Goal: Information Seeking & Learning: Learn about a topic

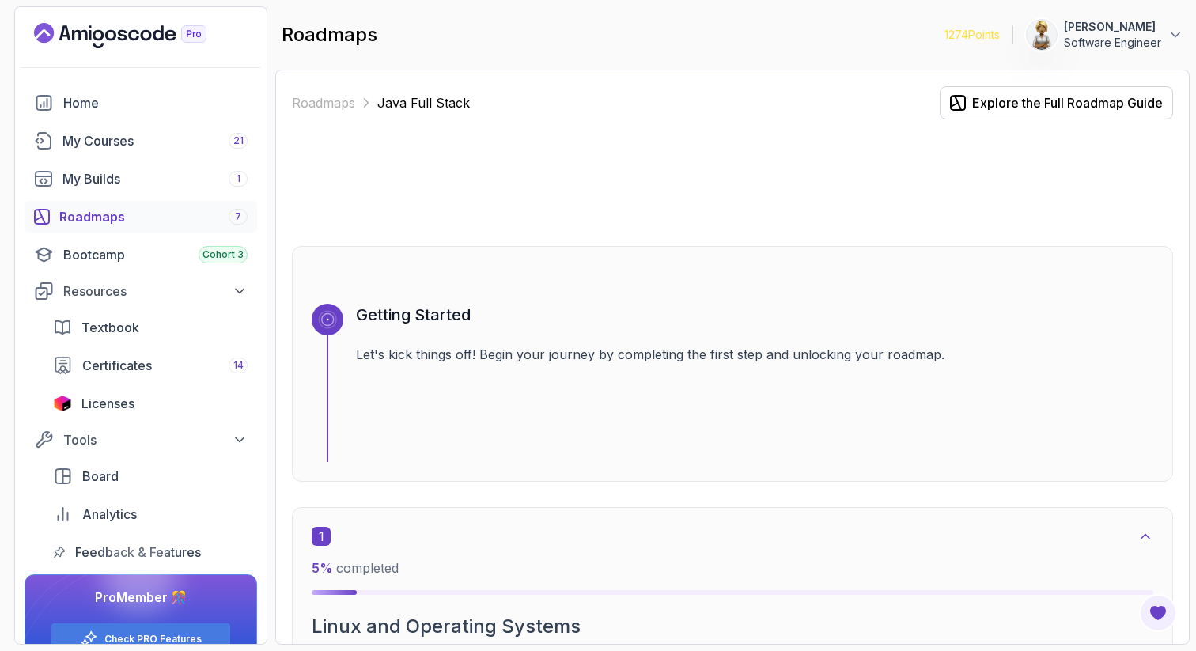
scroll to position [11477, 0]
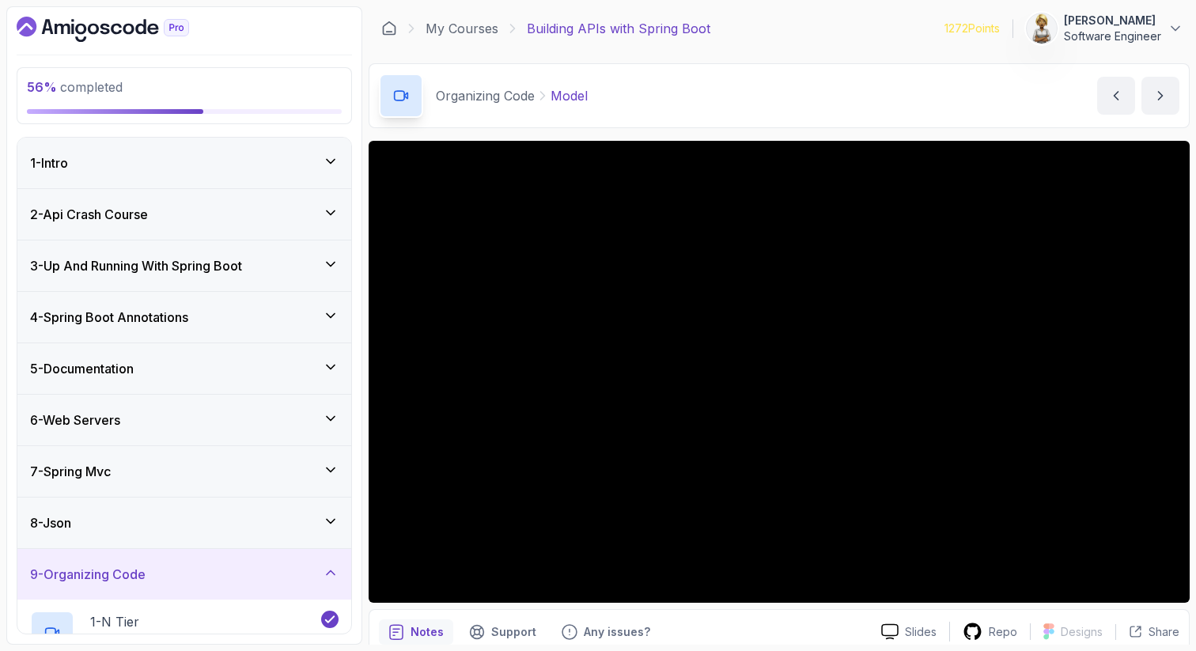
click at [329, 320] on icon at bounding box center [331, 316] width 16 height 16
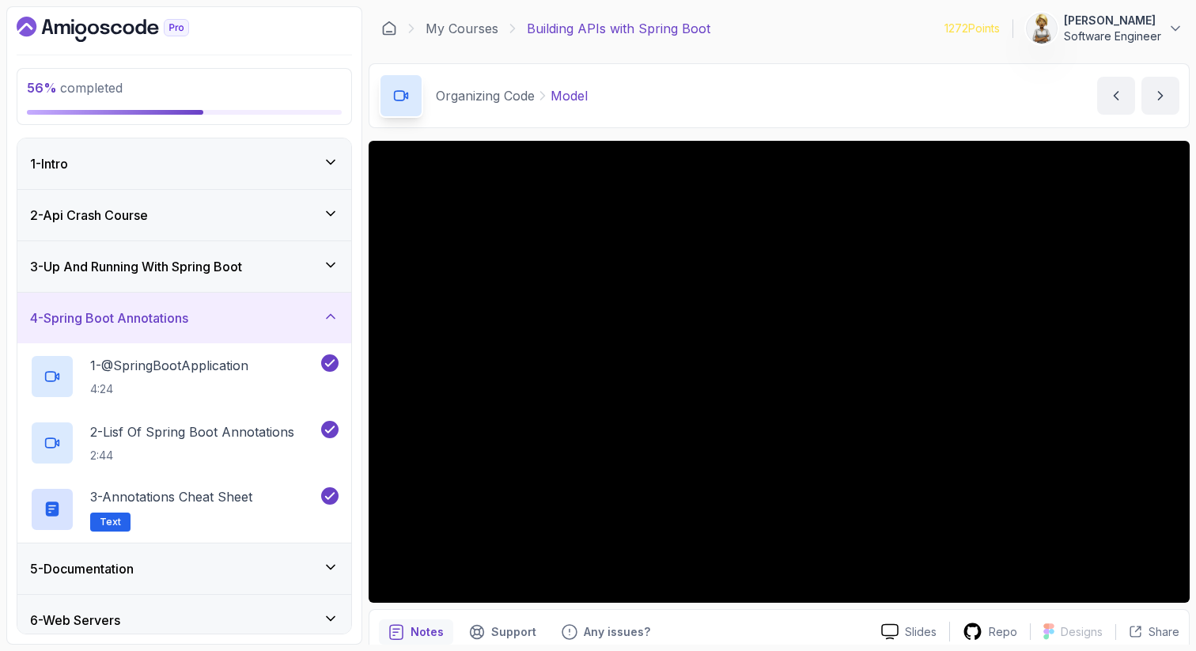
click at [329, 319] on icon at bounding box center [331, 317] width 16 height 16
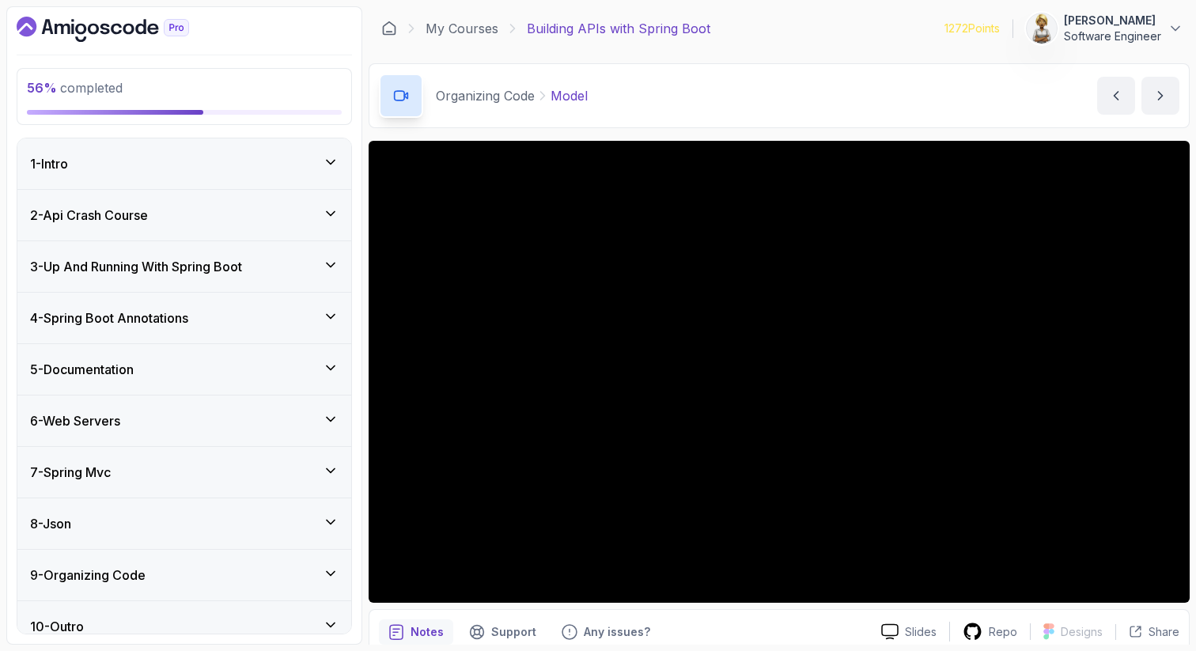
click at [333, 365] on icon at bounding box center [331, 368] width 16 height 16
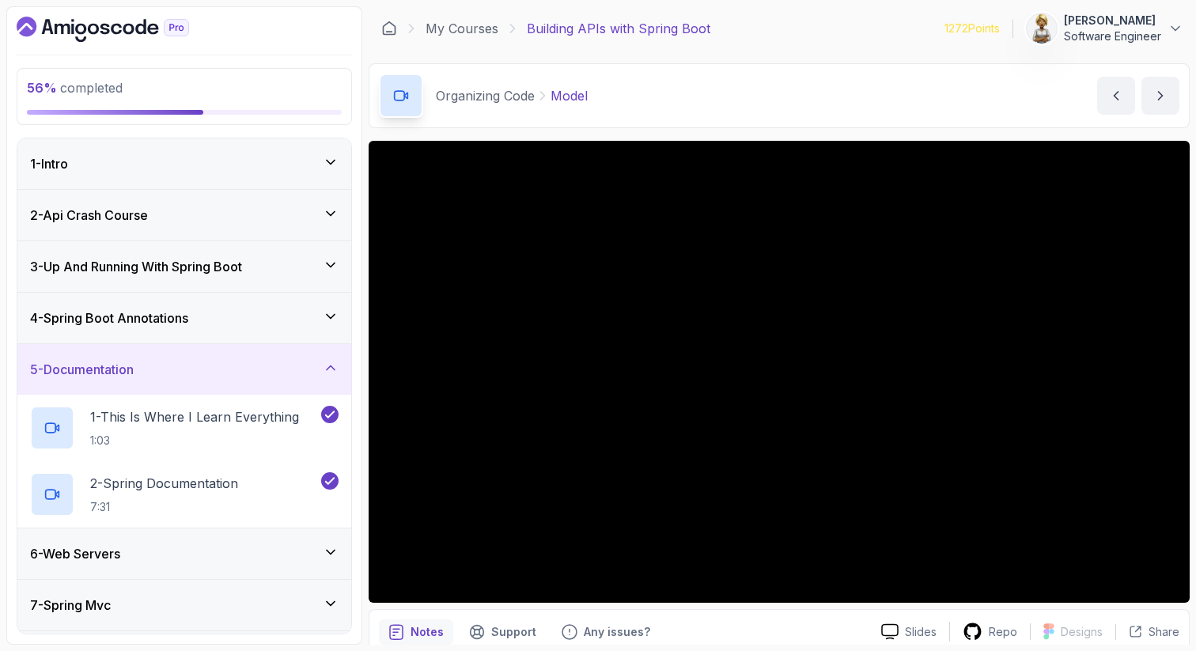
click at [332, 364] on icon at bounding box center [331, 368] width 16 height 16
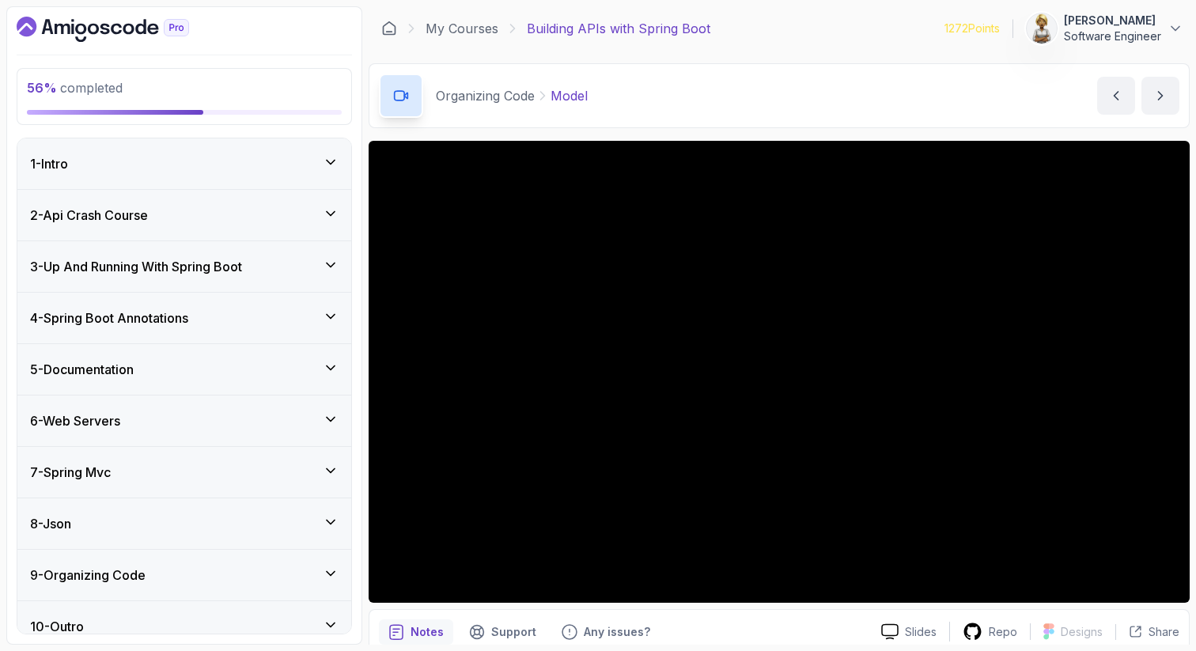
click at [332, 415] on icon at bounding box center [331, 419] width 16 height 16
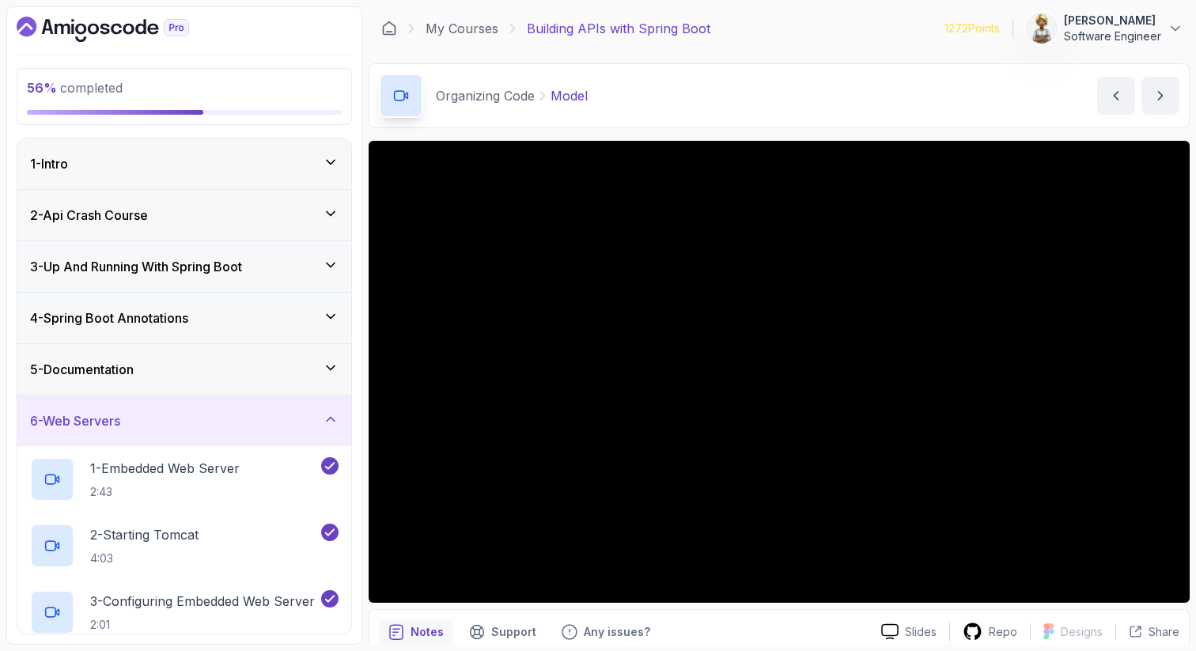
click at [332, 415] on icon at bounding box center [331, 419] width 16 height 16
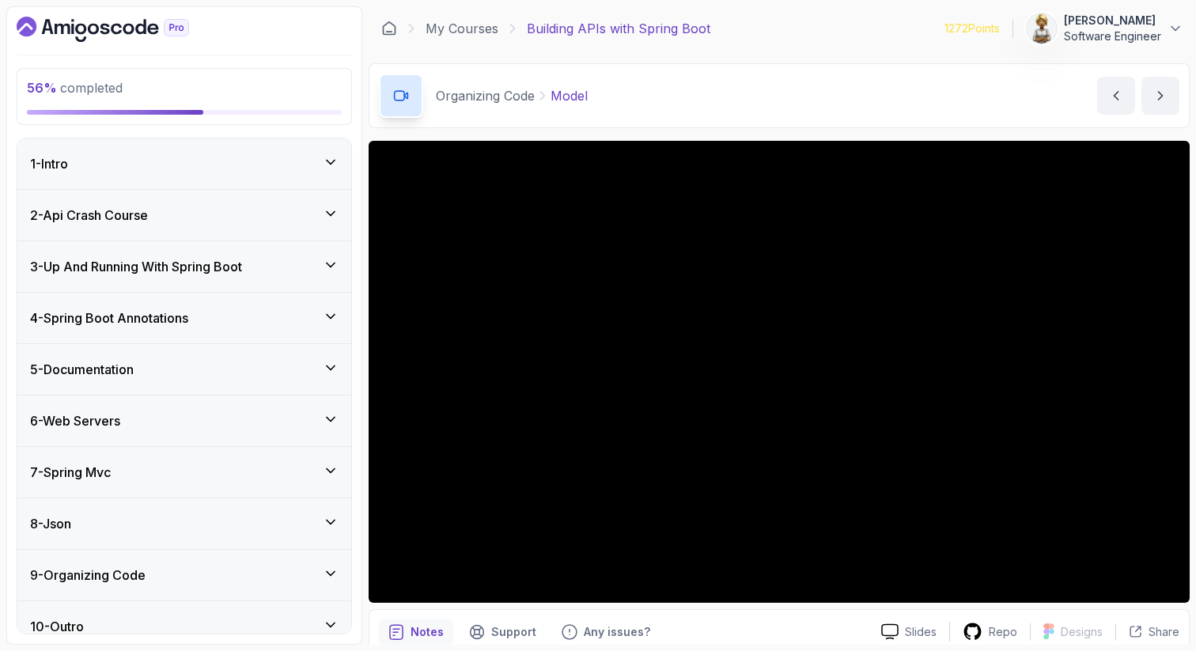
click at [331, 475] on icon at bounding box center [331, 471] width 16 height 16
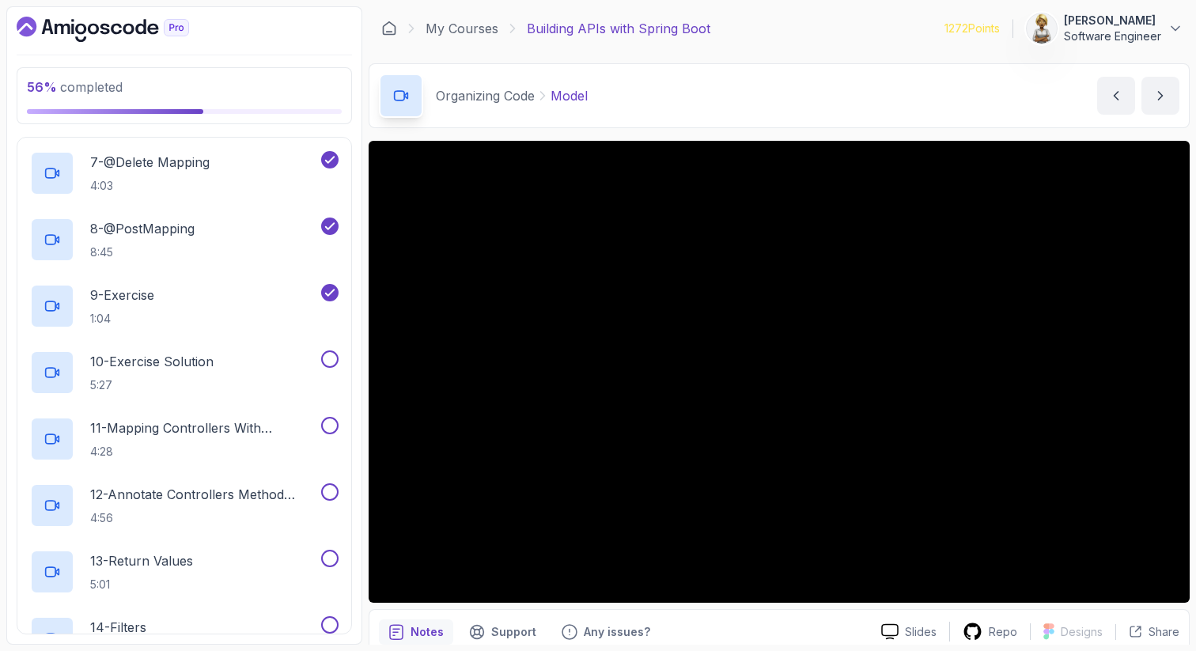
scroll to position [760, 0]
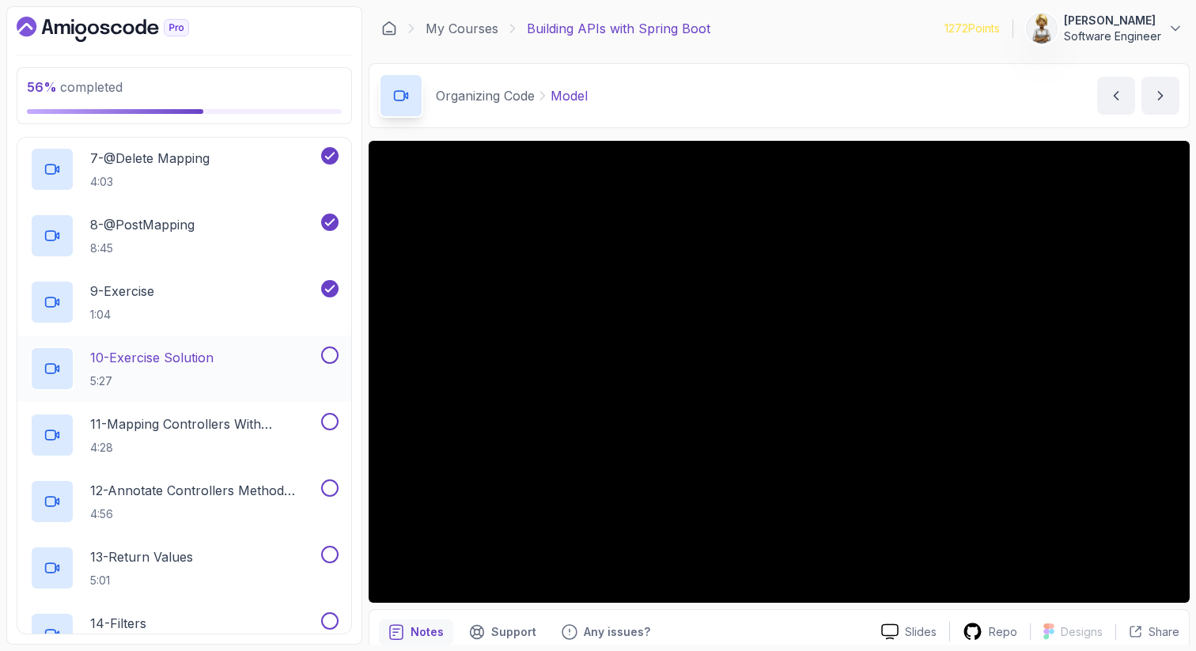
click at [179, 365] on p "10 - Exercise Solution" at bounding box center [151, 357] width 123 height 19
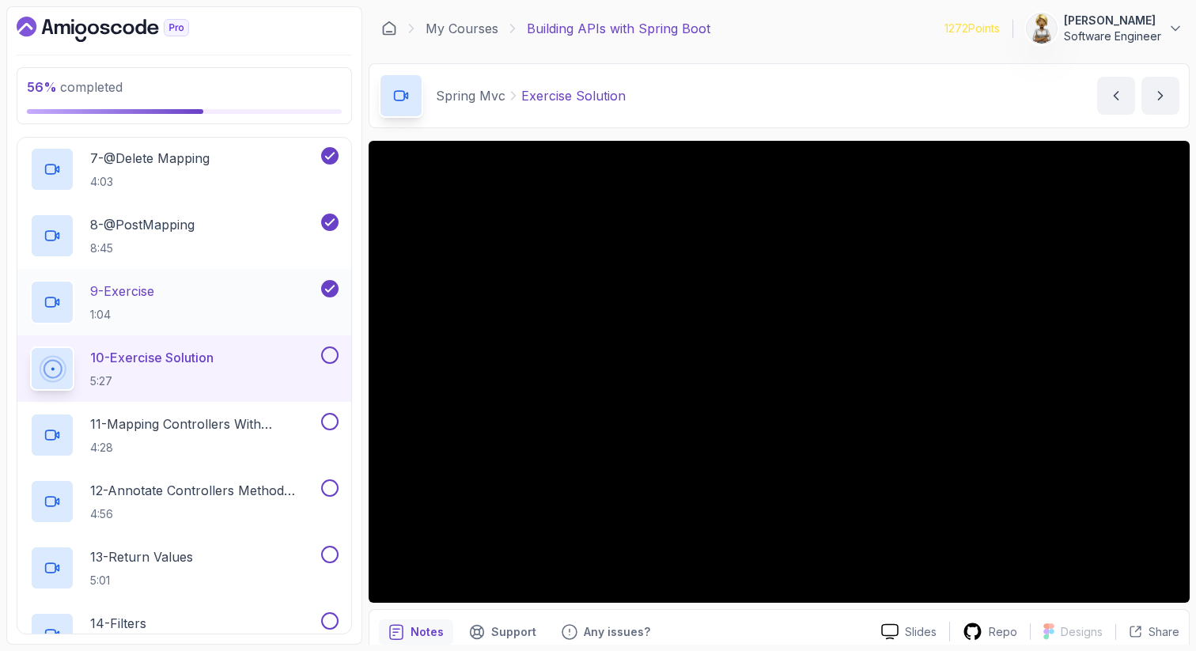
click at [151, 282] on p "9 - Exercise" at bounding box center [122, 291] width 64 height 19
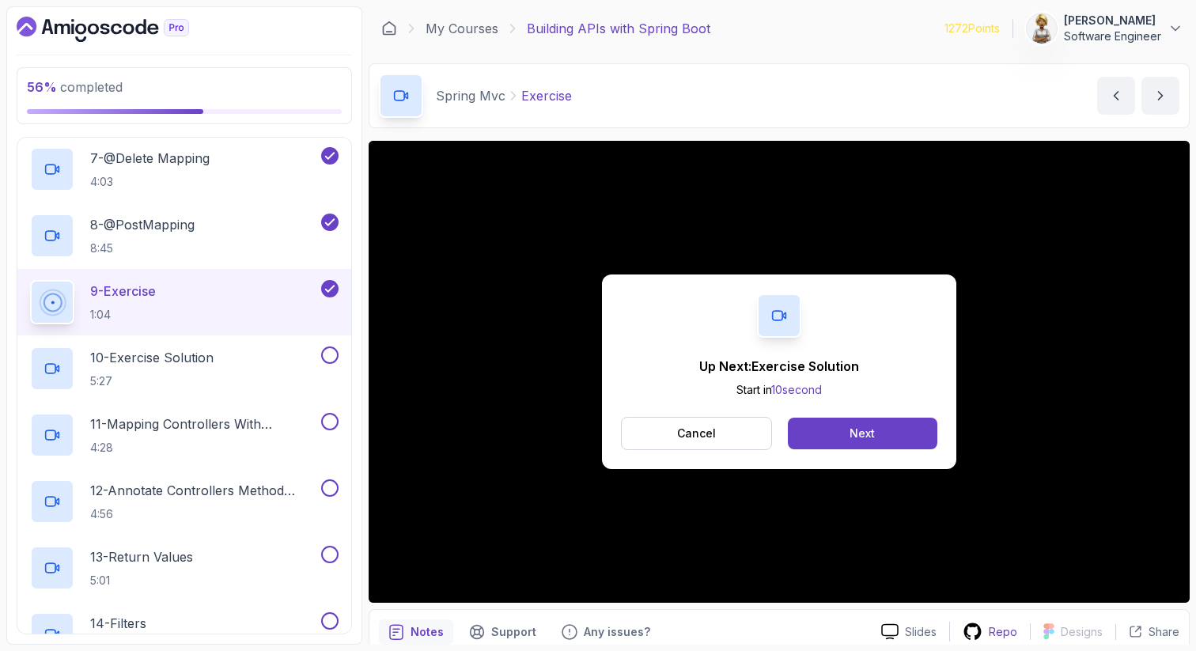
click at [998, 635] on p "Repo" at bounding box center [1003, 632] width 28 height 16
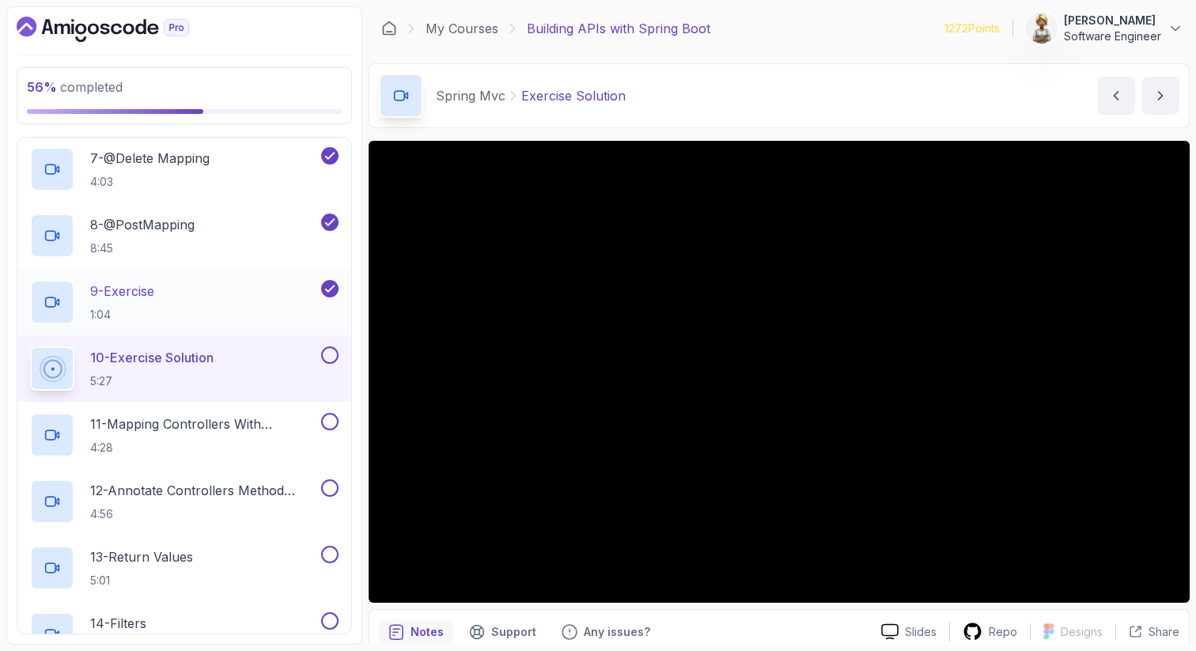
click at [138, 286] on p "9 - Exercise" at bounding box center [122, 291] width 64 height 19
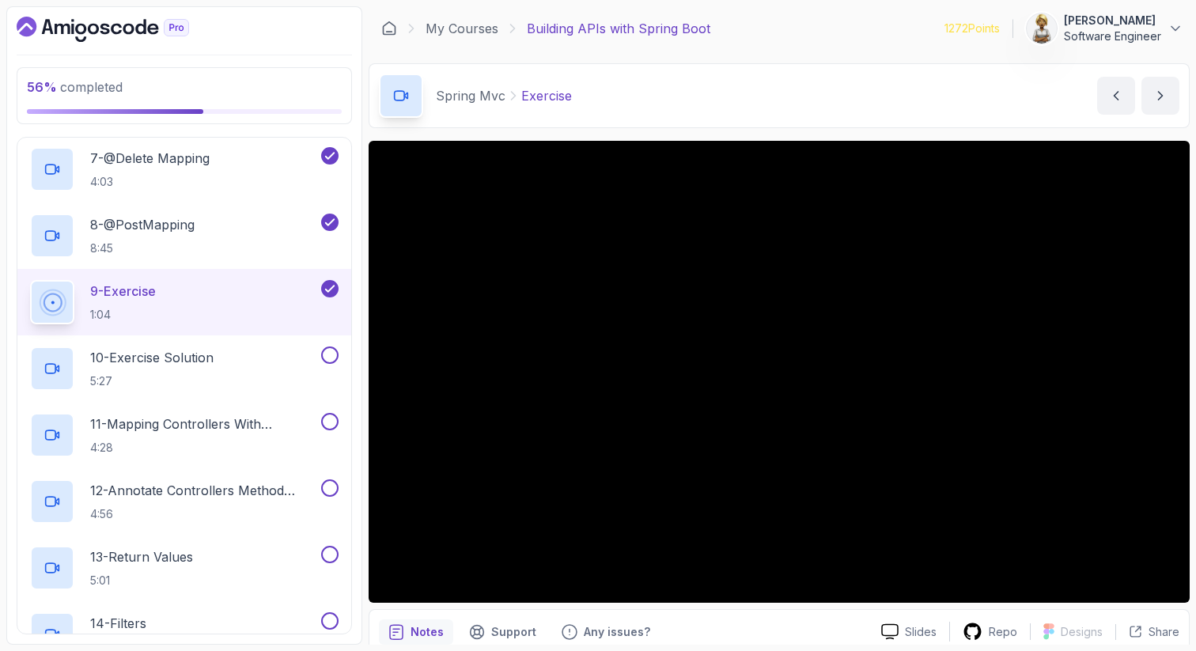
click at [425, 624] on p "Notes" at bounding box center [427, 632] width 33 height 16
click at [301, 357] on div "10 - Exercise Solution 5:27" at bounding box center [174, 369] width 288 height 44
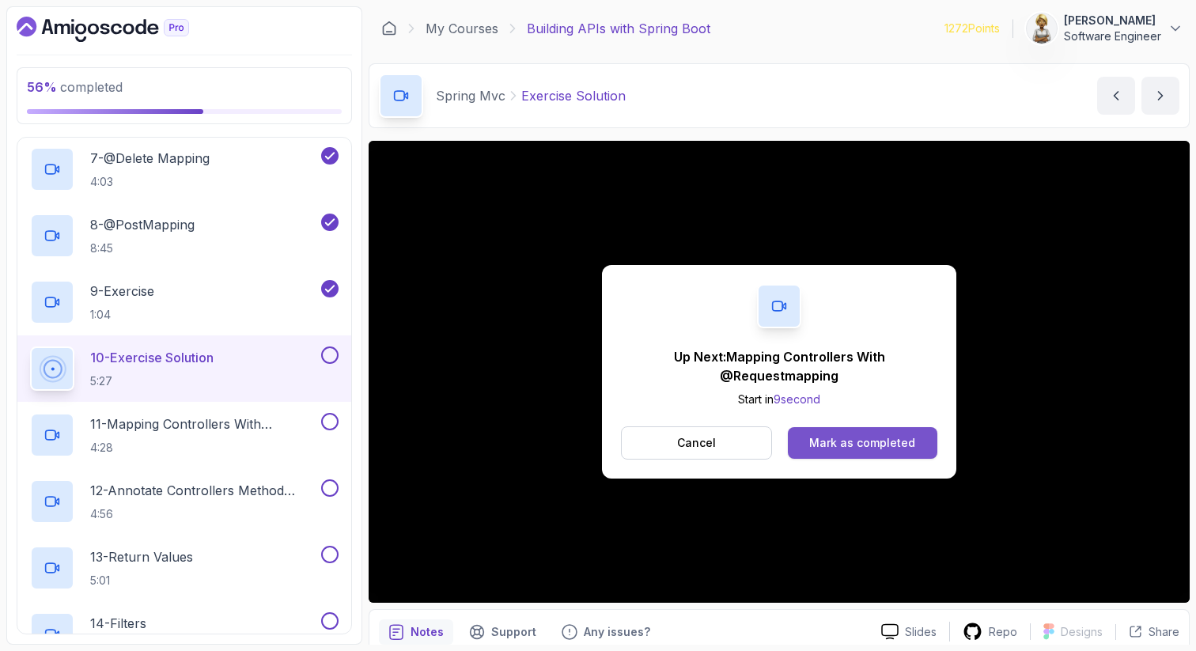
click at [905, 447] on div "Mark as completed" at bounding box center [862, 443] width 106 height 16
